Goal: Task Accomplishment & Management: Manage account settings

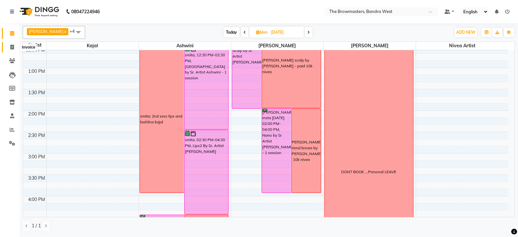
drag, startPoint x: 0, startPoint y: 0, endPoint x: 11, endPoint y: 50, distance: 51.0
click at [11, 50] on span at bounding box center [11, 47] width 11 height 7
select select "6949"
select select "service"
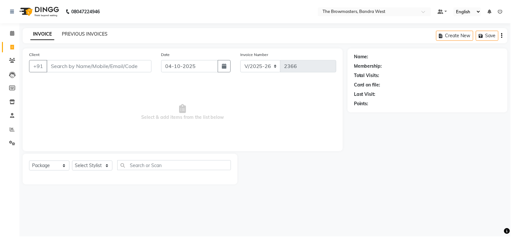
click at [72, 35] on link "PREVIOUS INVOICES" at bounding box center [85, 34] width 46 height 6
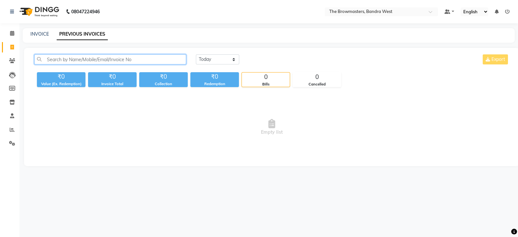
click at [63, 56] on input "text" at bounding box center [110, 59] width 152 height 10
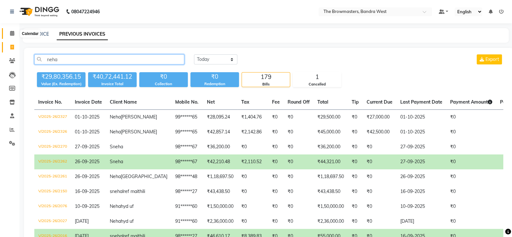
type input "neha"
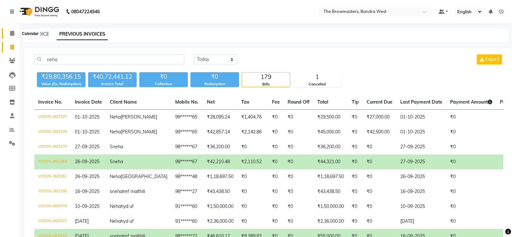
click at [10, 32] on icon at bounding box center [12, 33] width 4 height 5
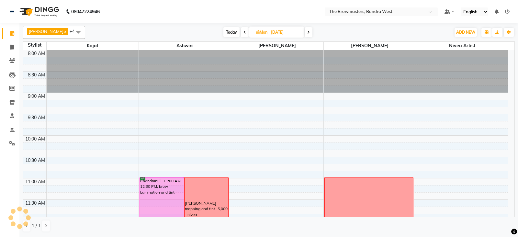
click at [259, 31] on icon at bounding box center [258, 32] width 4 height 4
select select "10"
select select "2025"
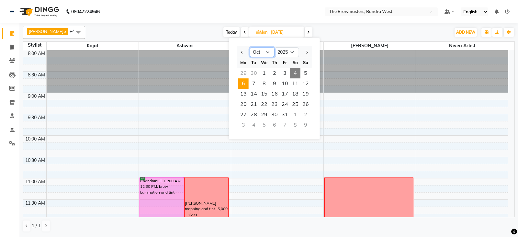
click at [265, 49] on select "Jan Feb Mar Apr May Jun [DATE] Aug Sep Oct Nov Dec" at bounding box center [262, 52] width 25 height 10
select select "8"
click at [250, 47] on select "Jan Feb Mar Apr May Jun [DATE] Aug Sep Oct Nov Dec" at bounding box center [262, 52] width 25 height 10
click at [244, 93] on span "11" at bounding box center [243, 94] width 10 height 10
type input "[DATE]"
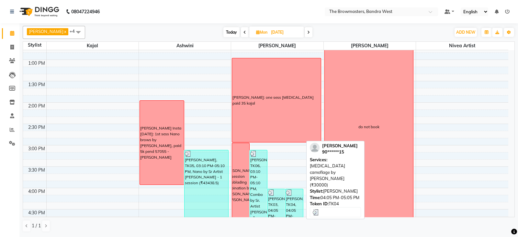
scroll to position [202, 0]
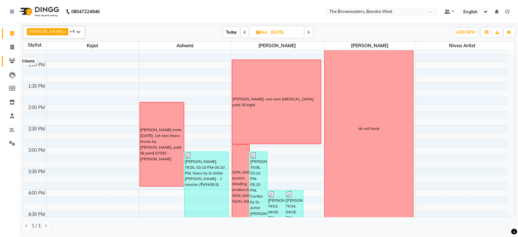
click at [13, 60] on icon at bounding box center [12, 60] width 6 height 5
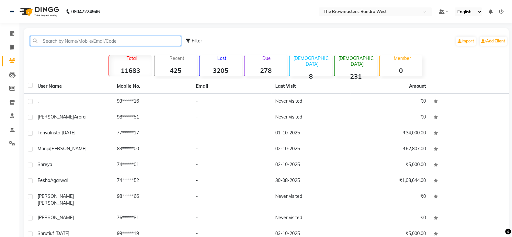
drag, startPoint x: 47, startPoint y: 46, endPoint x: 55, endPoint y: 42, distance: 8.7
click at [55, 42] on div "Filter Import Add Client" at bounding box center [266, 41] width 482 height 20
click at [55, 42] on input "text" at bounding box center [105, 41] width 151 height 10
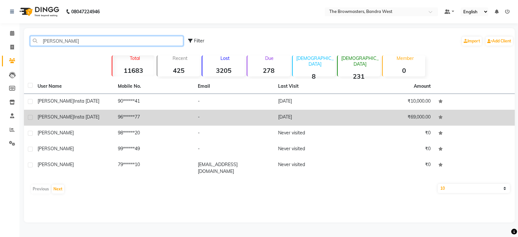
type input "[PERSON_NAME]"
click at [74, 114] on span "insta [DATE]" at bounding box center [87, 117] width 26 height 6
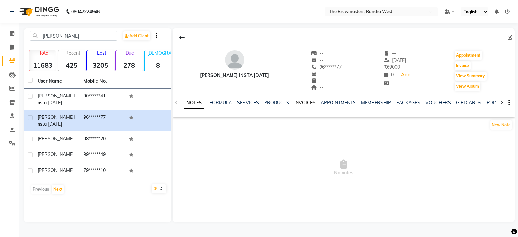
scroll to position [0, 95]
click at [415, 101] on link "FORMS" at bounding box center [421, 103] width 16 height 6
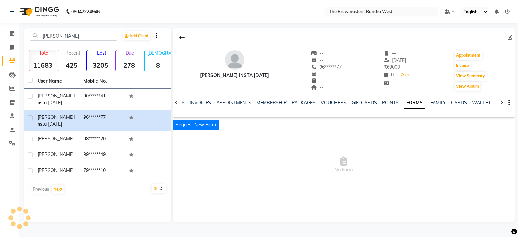
scroll to position [0, 41]
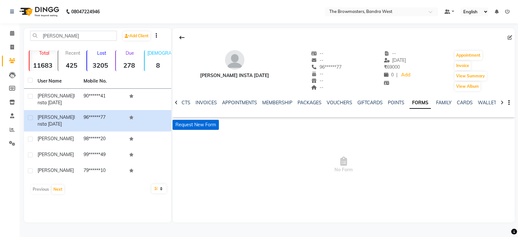
click at [195, 128] on button "Request New Form" at bounding box center [196, 125] width 46 height 10
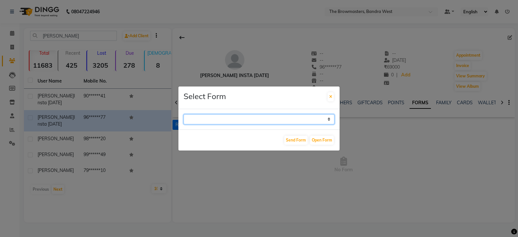
click at [216, 120] on select "Paramedical Consent Form Lips Consent Form Eyeliner Consent Form Brows Consent …" at bounding box center [259, 119] width 151 height 10
click at [184, 114] on select "Paramedical Consent Form Lips Consent Form Eyeliner Consent Form Brows Consent …" at bounding box center [259, 119] width 151 height 10
click at [253, 116] on select "Paramedical Consent Form Lips Consent Form Eyeliner Consent Form Brows Consent …" at bounding box center [259, 119] width 151 height 10
select select "206"
click at [184, 114] on select "Paramedical Consent Form Lips Consent Form Eyeliner Consent Form Brows Consent …" at bounding box center [259, 119] width 151 height 10
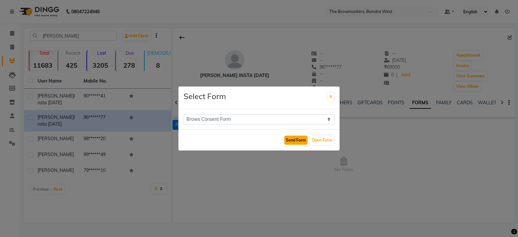
click at [292, 139] on button "Send Form" at bounding box center [295, 140] width 23 height 9
select select
